Goal: Task Accomplishment & Management: Manage account settings

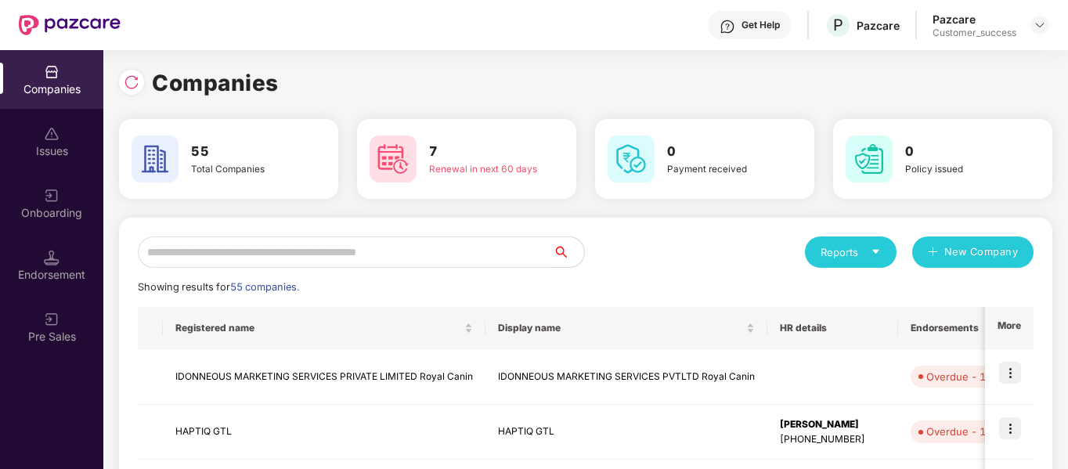
click at [319, 256] on input "text" at bounding box center [345, 251] width 415 height 31
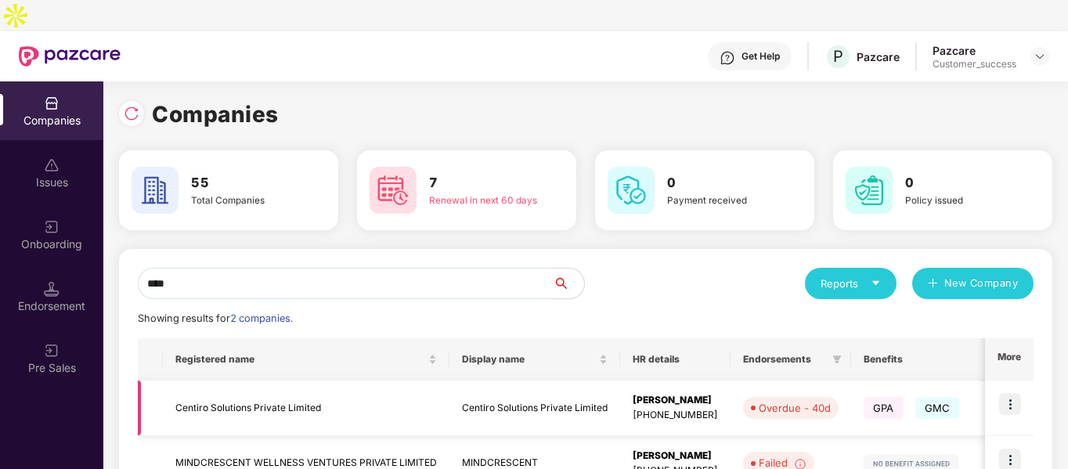
type input "****"
click at [1006, 393] on img at bounding box center [1010, 404] width 22 height 22
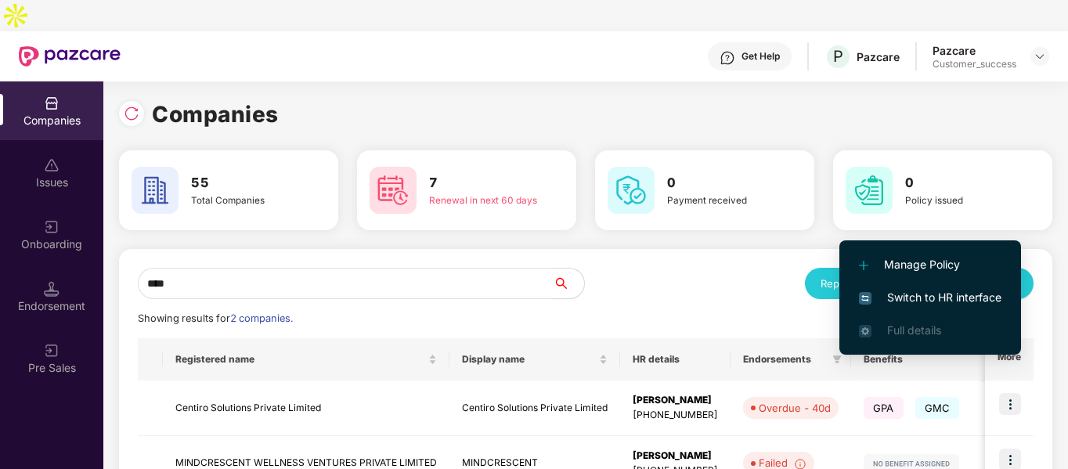
click at [912, 300] on span "Switch to HR interface" at bounding box center [930, 297] width 142 height 17
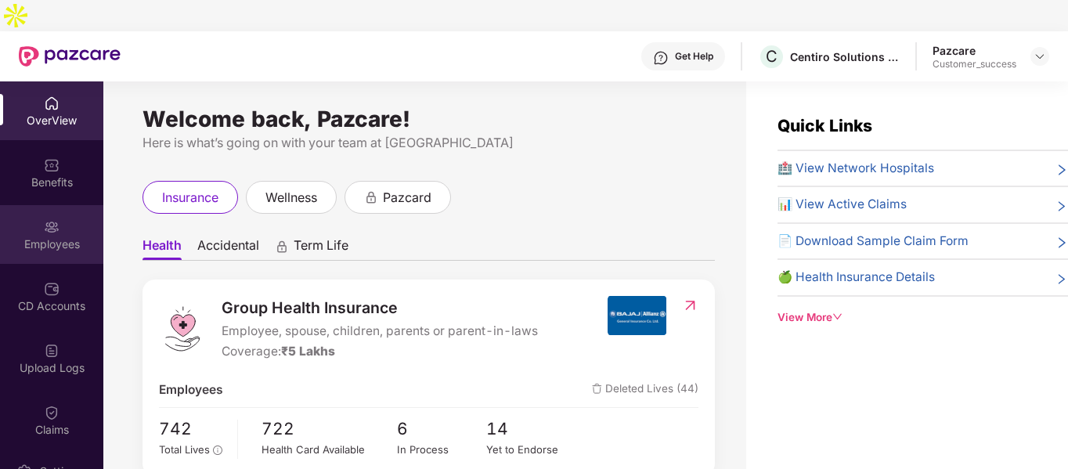
click at [49, 218] on div at bounding box center [52, 226] width 16 height 16
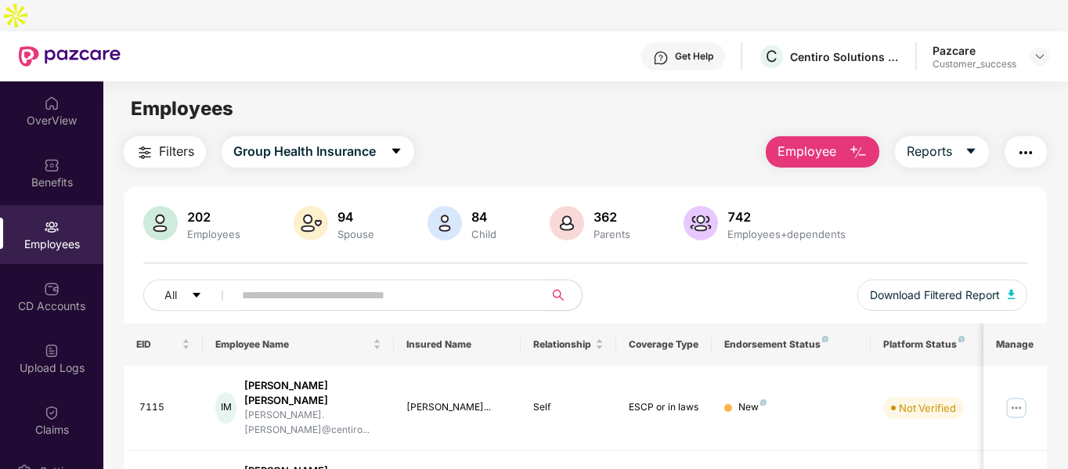
click at [433, 283] on input "text" at bounding box center [382, 294] width 281 height 23
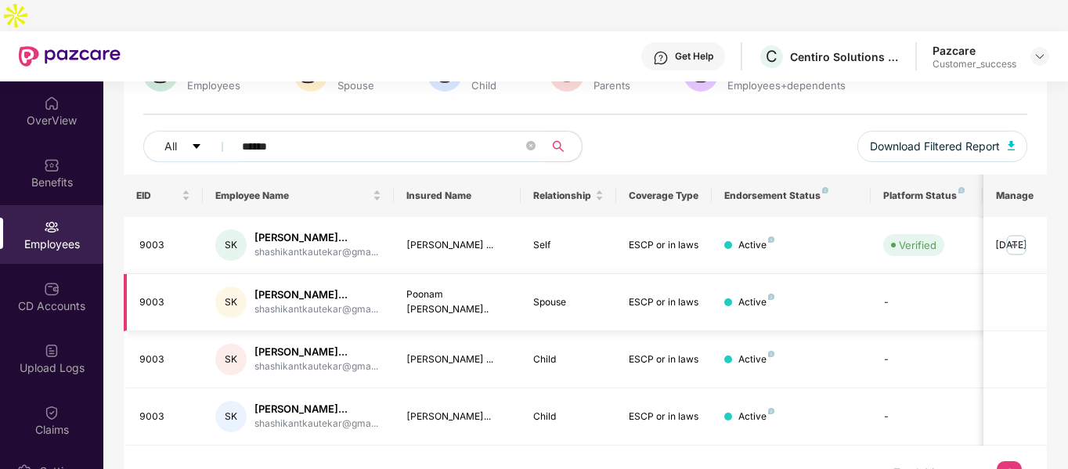
scroll to position [149, 0]
type input "******"
click at [1005, 232] on img at bounding box center [1015, 244] width 25 height 25
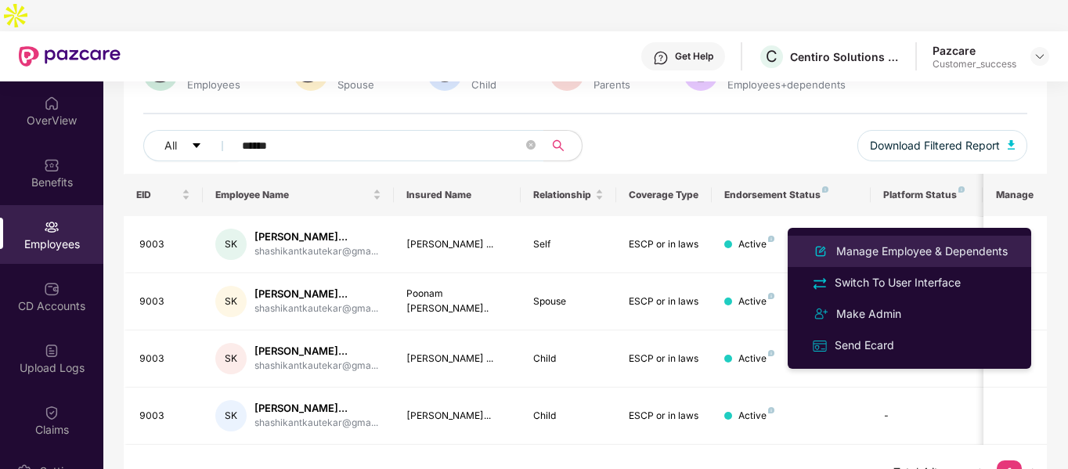
click at [869, 249] on div "Manage Employee & Dependents" at bounding box center [922, 251] width 178 height 17
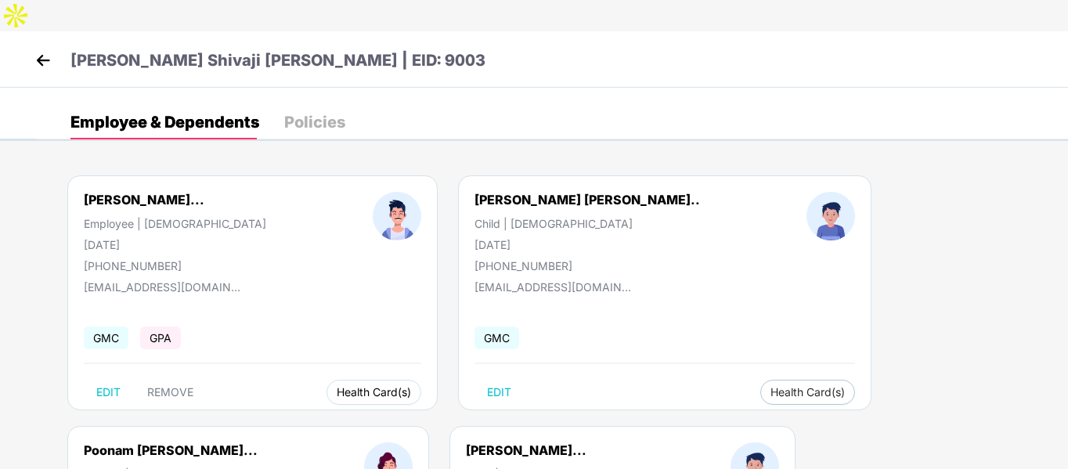
click at [337, 388] on span "Health Card(s)" at bounding box center [374, 392] width 74 height 8
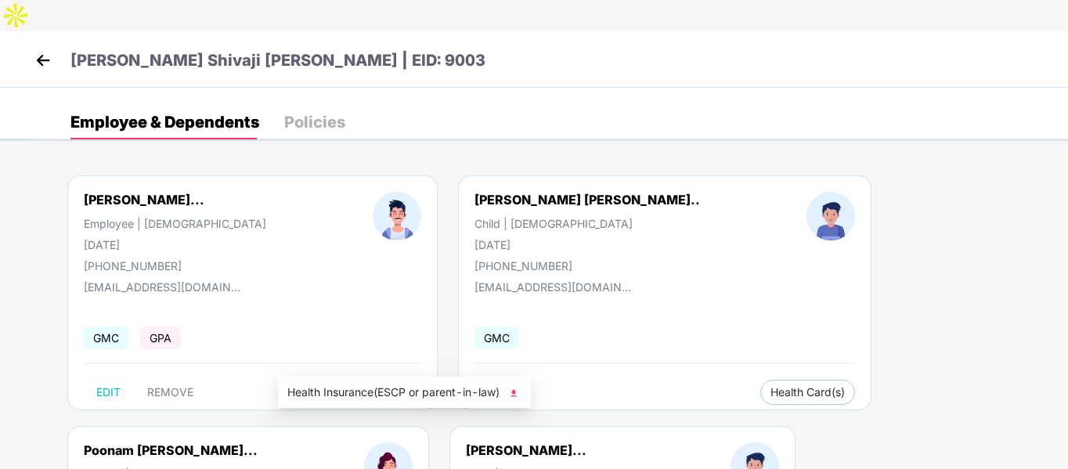
click at [403, 392] on span "Health Insurance(ESCP or parent-in-law)" at bounding box center [404, 392] width 234 height 17
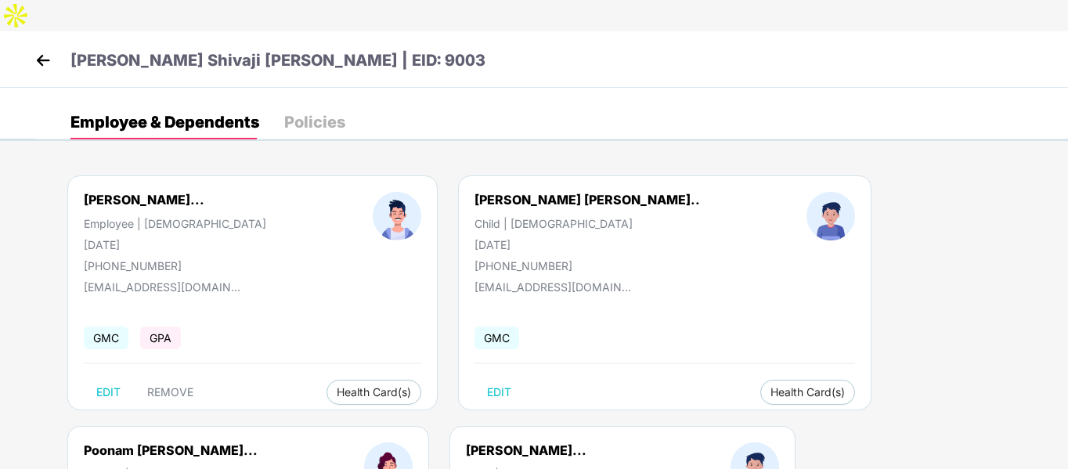
click at [45, 49] on img at bounding box center [42, 60] width 23 height 23
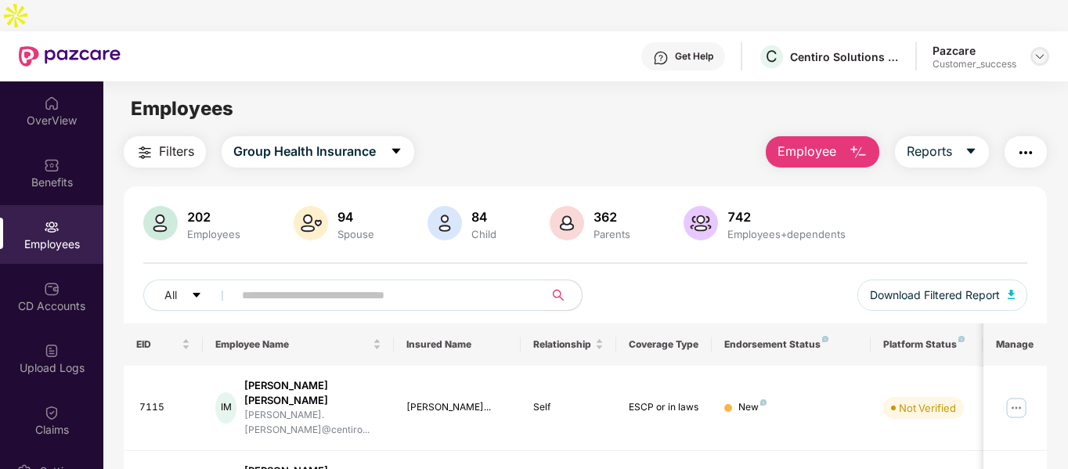
click at [1044, 50] on img at bounding box center [1039, 56] width 13 height 13
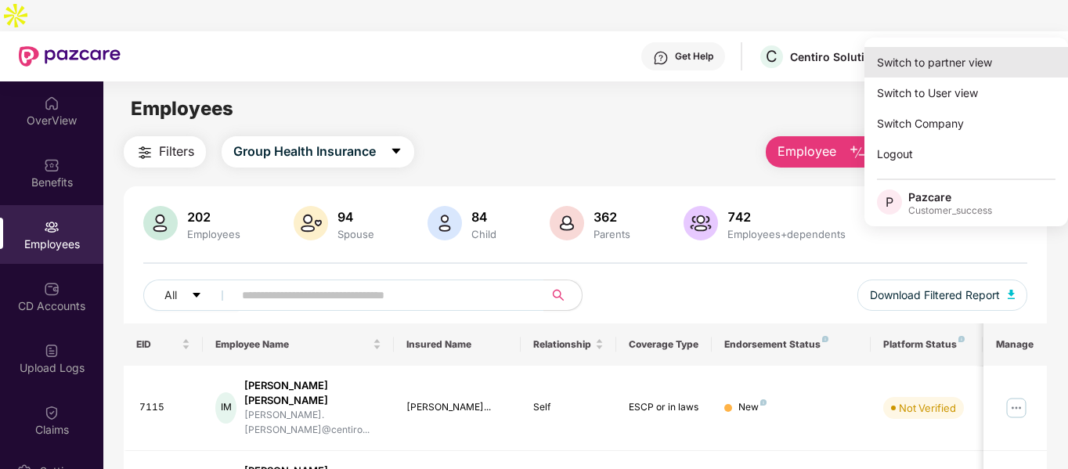
click at [941, 59] on div "Switch to partner view" at bounding box center [966, 62] width 204 height 31
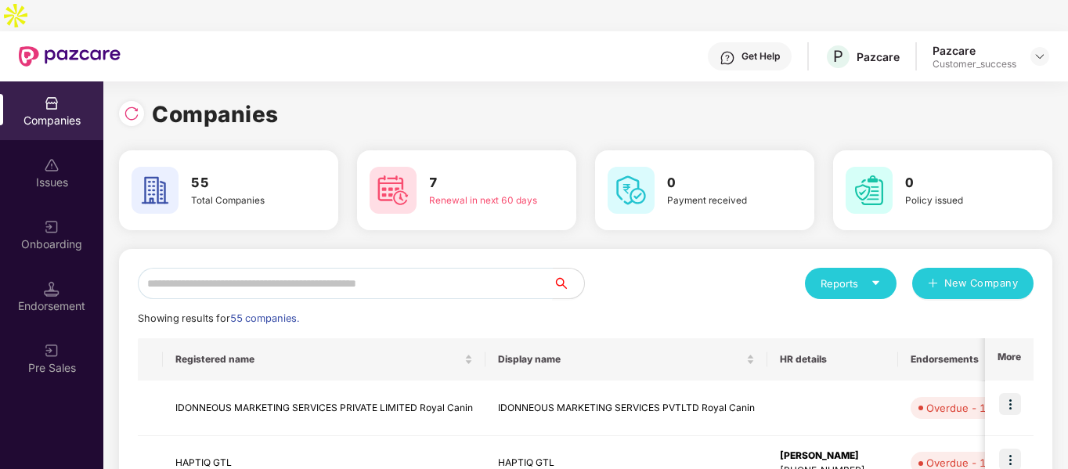
click at [391, 268] on input "text" at bounding box center [345, 283] width 415 height 31
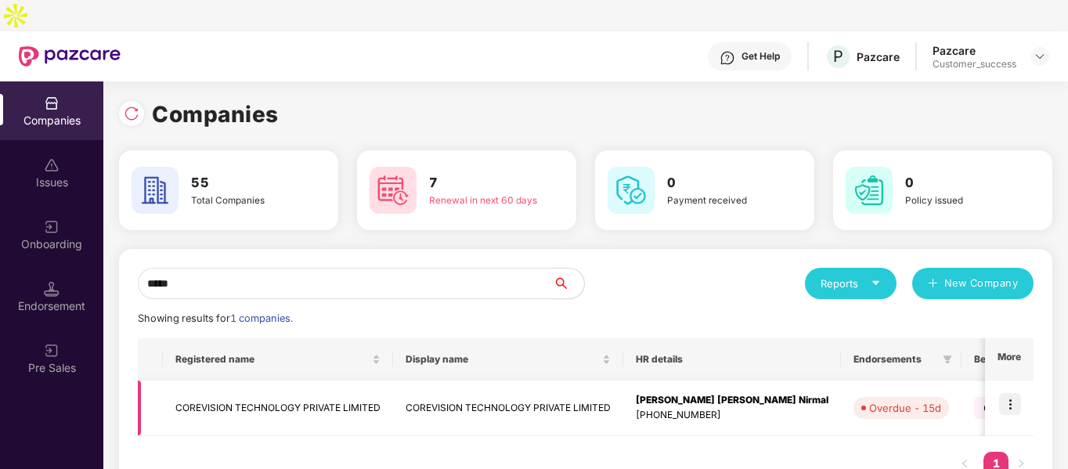
type input "*****"
click at [1014, 393] on img at bounding box center [1010, 404] width 22 height 22
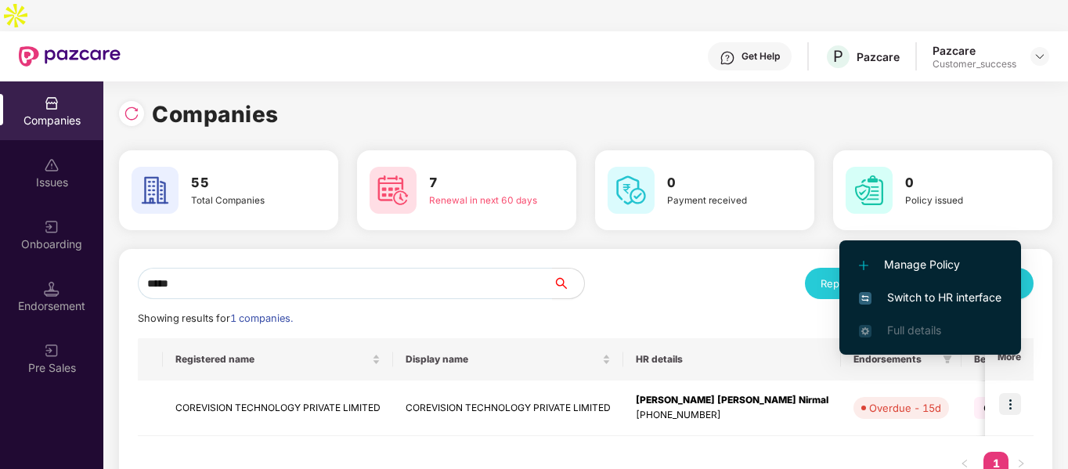
click at [877, 297] on span "Switch to HR interface" at bounding box center [930, 297] width 142 height 17
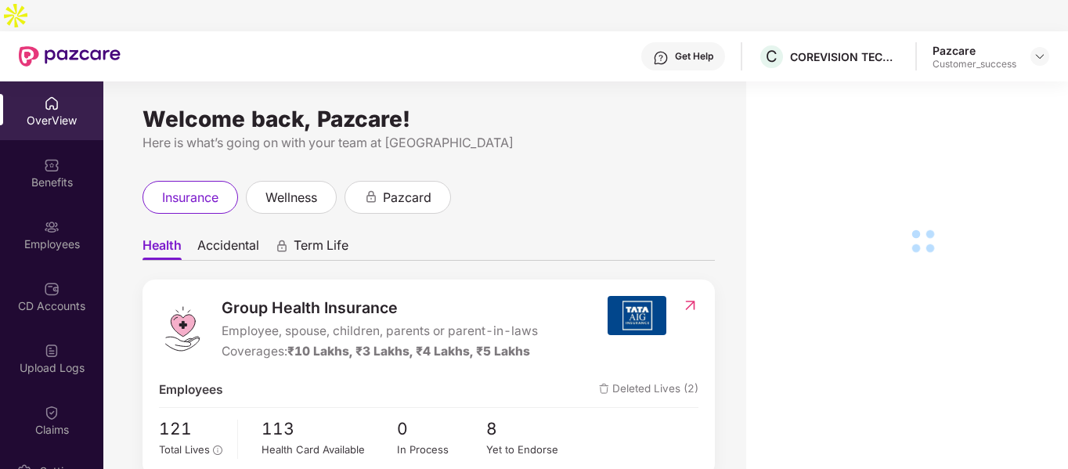
click at [58, 175] on div "Benefits" at bounding box center [51, 183] width 103 height 16
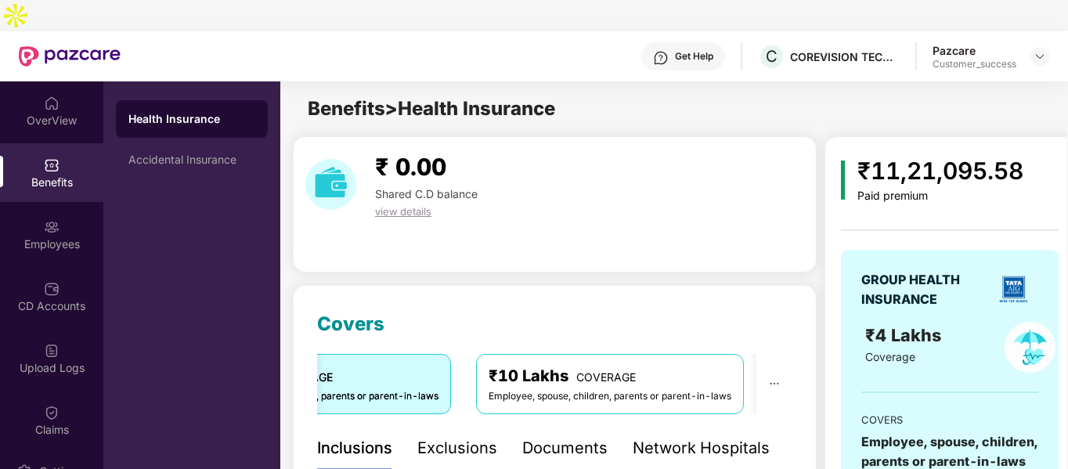
click at [587, 364] on div "₹10 Lakhs COVERAGE" at bounding box center [609, 376] width 243 height 24
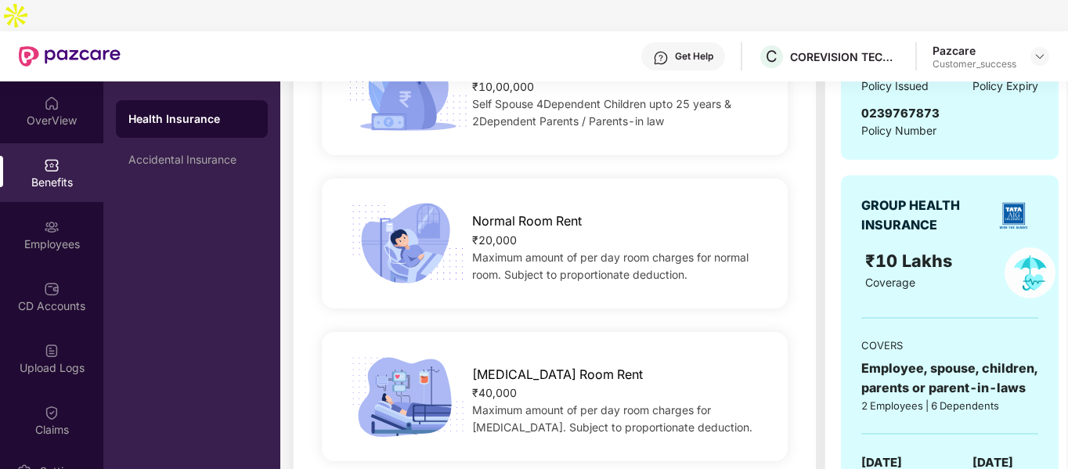
scroll to position [470, 0]
